Goal: Transaction & Acquisition: Purchase product/service

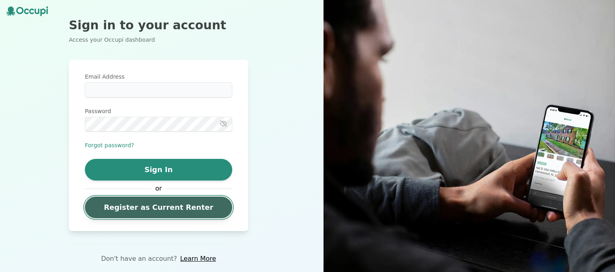
click at [194, 206] on link "Register as Current Renter" at bounding box center [158, 207] width 147 height 22
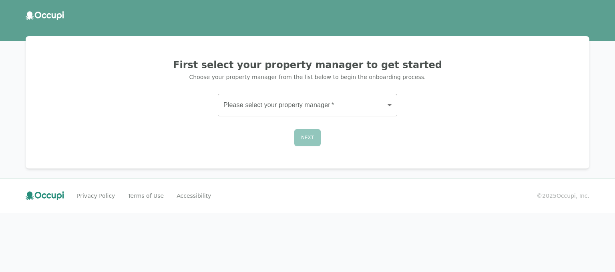
click at [389, 104] on body "First select your property manager to get started Choose your property manager …" at bounding box center [307, 136] width 615 height 272
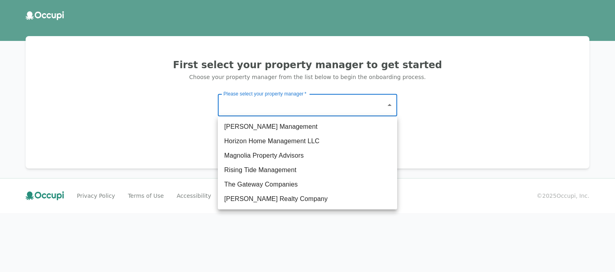
click at [289, 185] on li "The Gateway Companies" at bounding box center [307, 184] width 179 height 14
type input "**********"
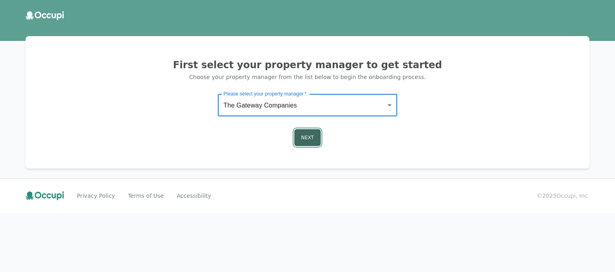
click at [310, 130] on button "Next" at bounding box center [307, 137] width 26 height 17
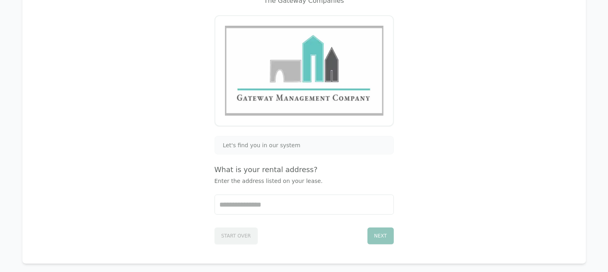
scroll to position [80, 0]
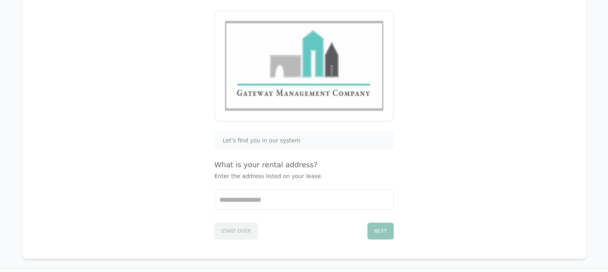
click at [242, 179] on p "Enter the address listed on your lease." at bounding box center [304, 176] width 179 height 8
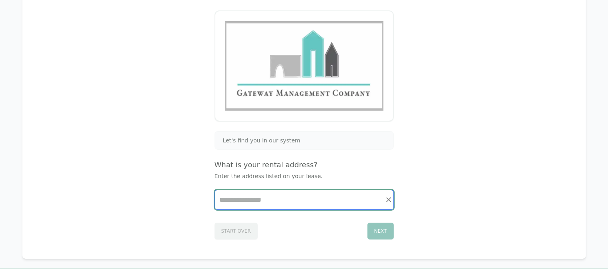
click at [228, 205] on input "Start typing..." at bounding box center [304, 199] width 179 height 19
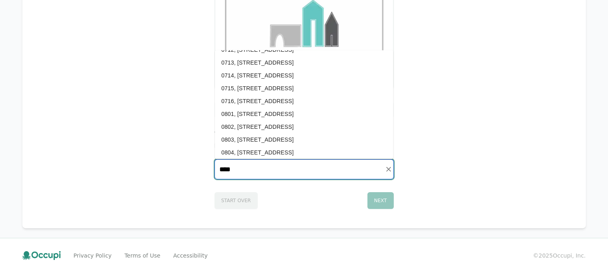
scroll to position [1042, 0]
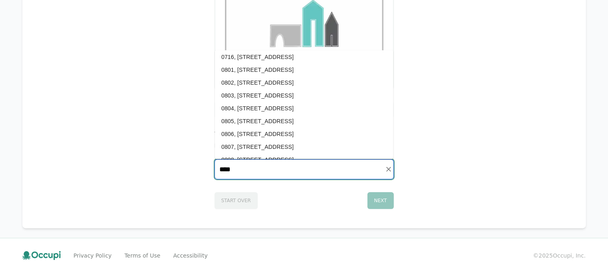
click at [258, 144] on li "0807, [STREET_ADDRESS]" at bounding box center [304, 146] width 179 height 13
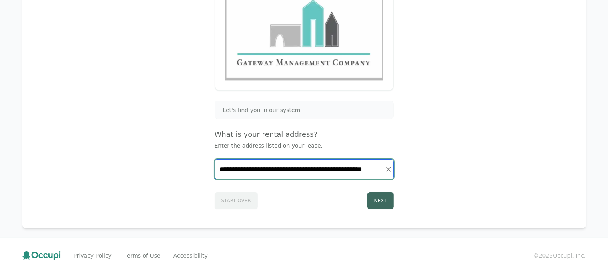
type input "**********"
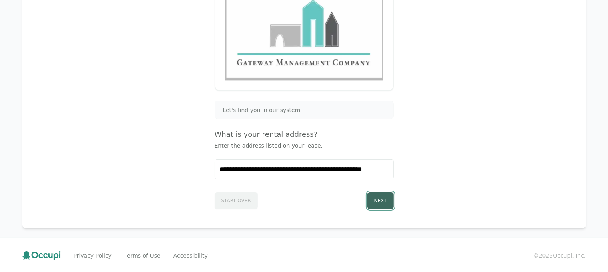
click at [380, 197] on button "Next" at bounding box center [381, 200] width 26 height 17
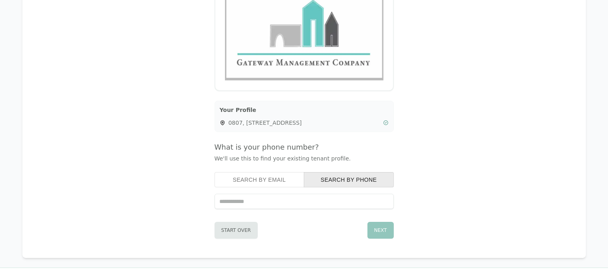
click at [267, 199] on input "tel" at bounding box center [304, 200] width 179 height 15
type input "**********"
click at [381, 228] on button "Next" at bounding box center [381, 230] width 26 height 17
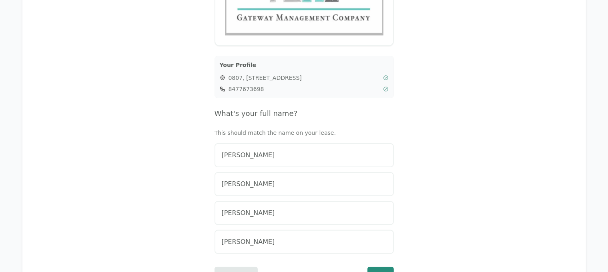
scroll to position [151, 0]
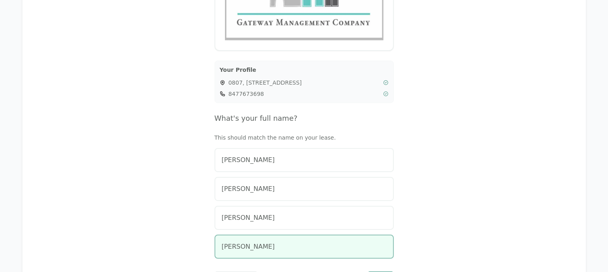
click at [251, 246] on span "[PERSON_NAME]" at bounding box center [248, 247] width 53 height 10
click at [250, 244] on span "[PERSON_NAME]" at bounding box center [248, 247] width 53 height 10
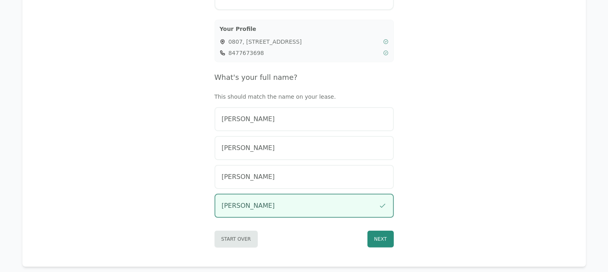
scroll to position [229, 0]
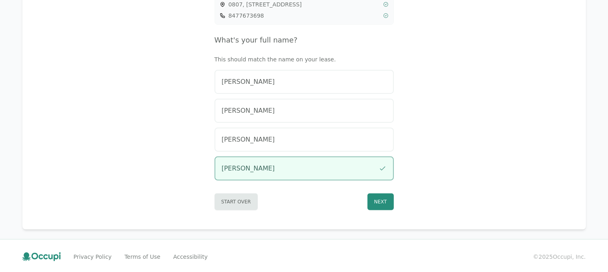
click at [322, 168] on div "[PERSON_NAME]" at bounding box center [304, 168] width 165 height 10
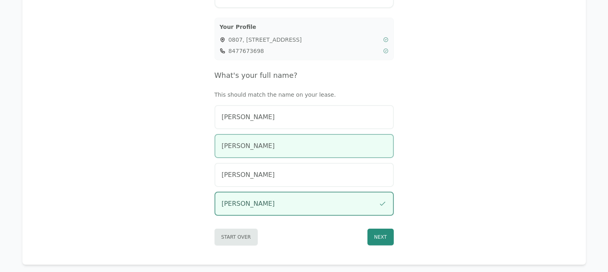
scroll to position [189, 0]
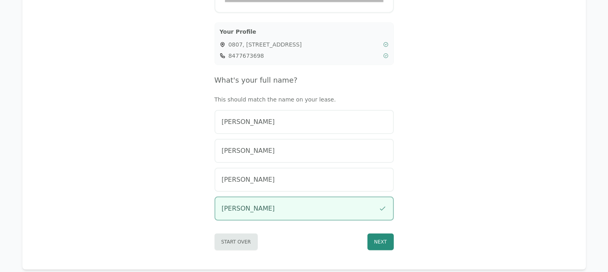
click at [271, 205] on div "[PERSON_NAME]" at bounding box center [304, 208] width 165 height 10
click at [375, 238] on button "Next" at bounding box center [381, 241] width 26 height 17
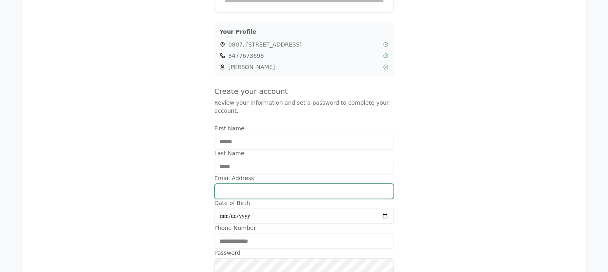
click at [248, 183] on input "Email Address" at bounding box center [304, 190] width 179 height 15
type input "**********"
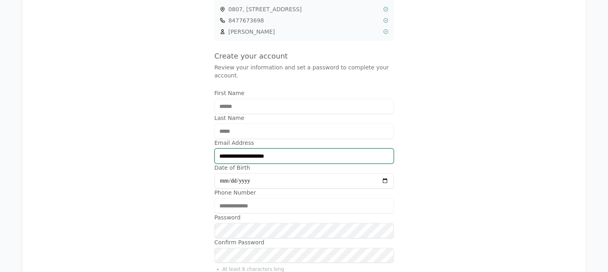
scroll to position [229, 0]
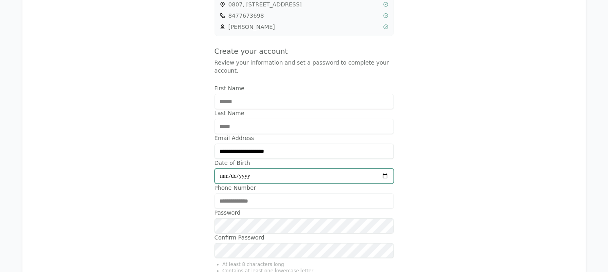
click at [258, 168] on input "Date of Birth" at bounding box center [304, 175] width 179 height 15
type input "**********"
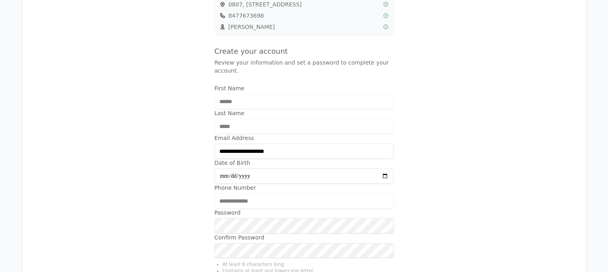
click at [255, 193] on div "**********" at bounding box center [304, 200] width 179 height 15
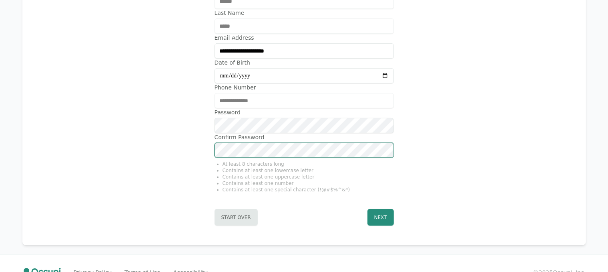
scroll to position [337, 0]
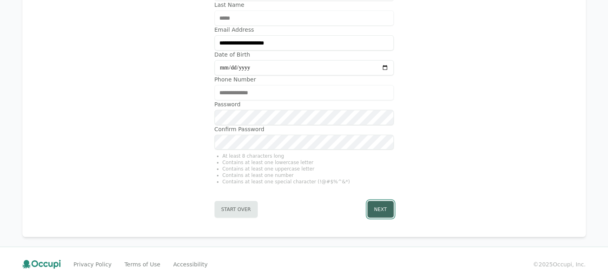
click at [382, 201] on button "Next" at bounding box center [381, 209] width 26 height 17
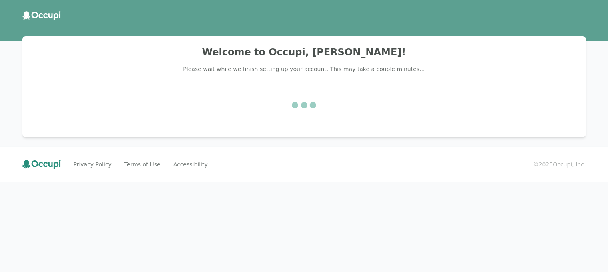
scroll to position [0, 0]
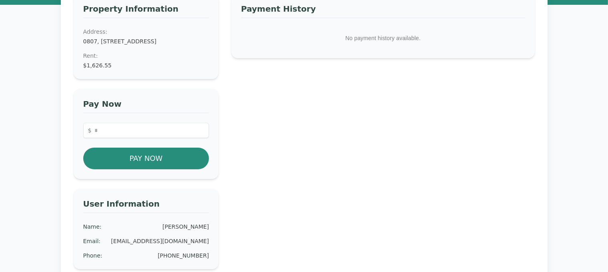
scroll to position [80, 0]
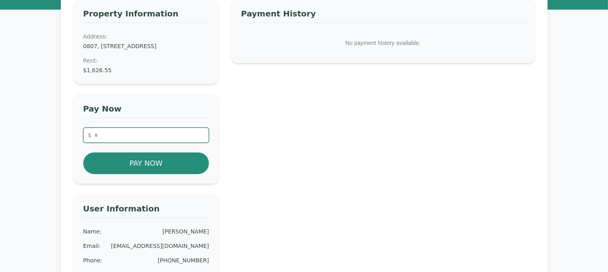
click at [119, 140] on input "number" at bounding box center [146, 134] width 126 height 15
click at [101, 141] on input "*******" at bounding box center [146, 134] width 126 height 15
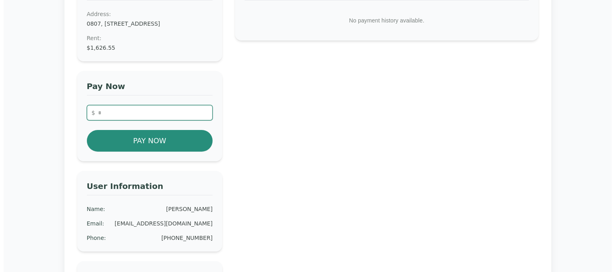
scroll to position [75, 0]
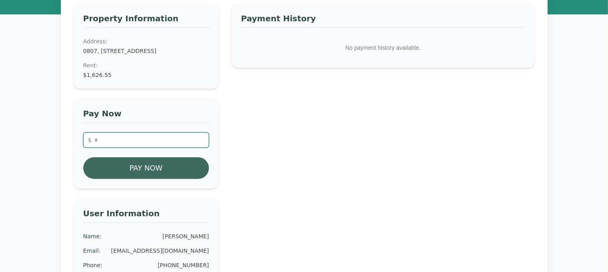
type input "*******"
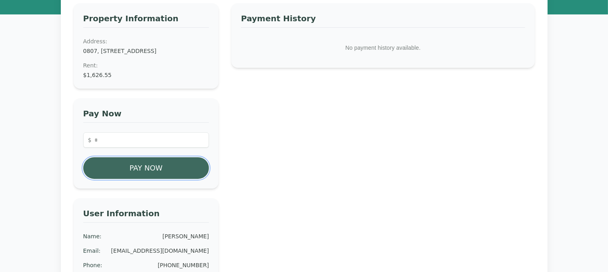
click at [140, 175] on button "Pay Now" at bounding box center [146, 168] width 126 height 22
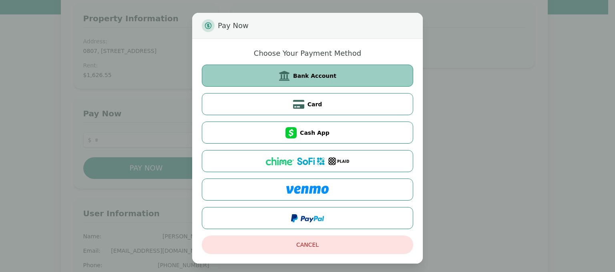
click at [316, 74] on span "Bank Account" at bounding box center [314, 76] width 43 height 8
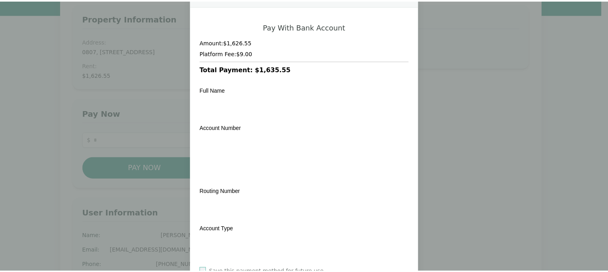
scroll to position [126, 0]
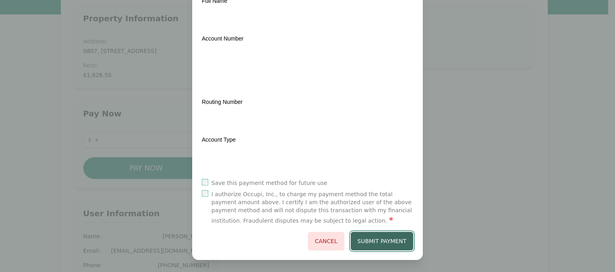
click at [385, 238] on button "Submit Payment" at bounding box center [382, 241] width 63 height 18
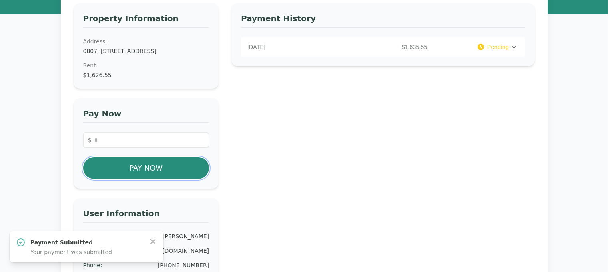
scroll to position [35, 0]
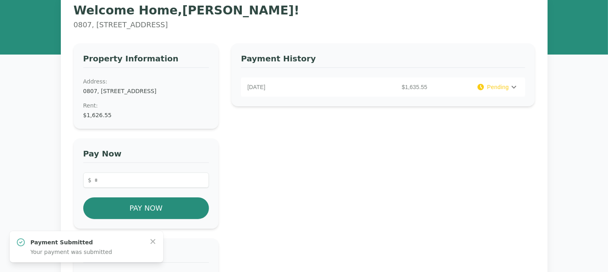
click at [514, 86] on icon at bounding box center [515, 87] width 10 height 10
click at [469, 198] on div "Payment History [DATE] $1,635.55 Pending PAYMENT DETAILS Rent : $1,626.55 Platf…" at bounding box center [383, 213] width 303 height 341
click at [260, 203] on div "Payment History [DATE] $1,635.55 Pending PAYMENT DETAILS Rent : $1,626.55 Platf…" at bounding box center [383, 213] width 303 height 341
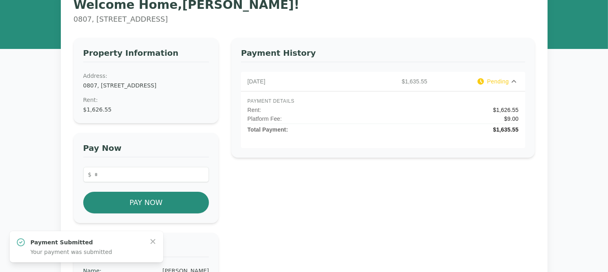
scroll to position [0, 0]
